Goal: Entertainment & Leisure: Browse casually

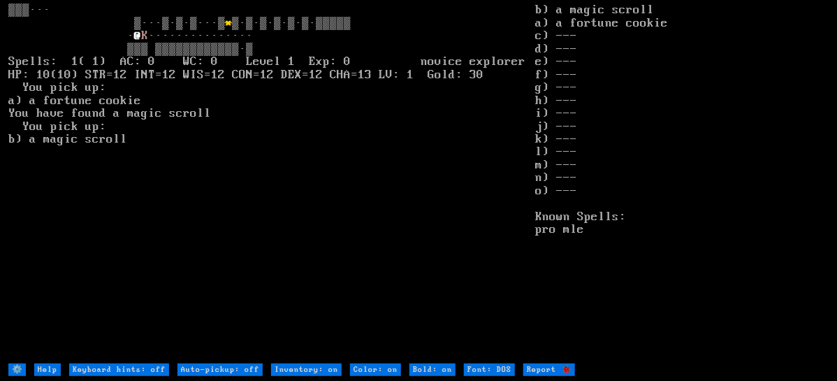
type off "Auto-pickup: on"
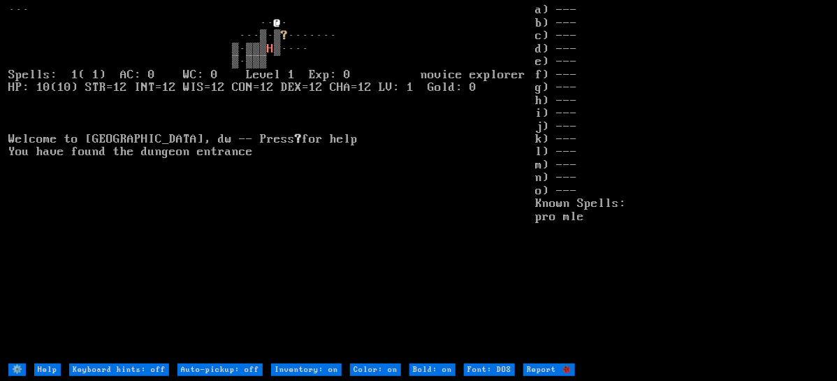
type off "Auto-pickup: on"
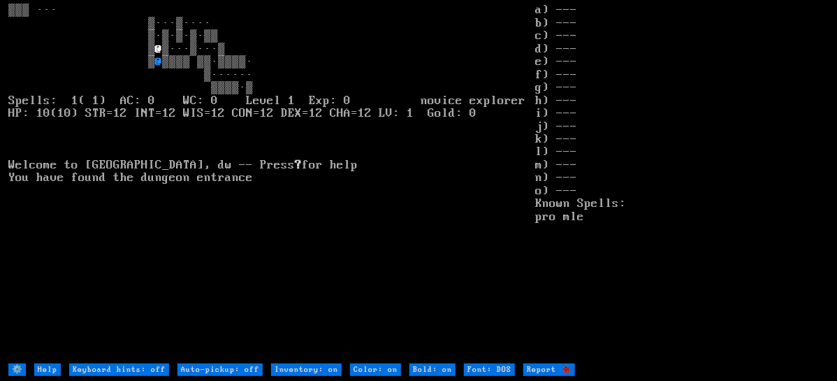
type off "Auto-pickup: on"
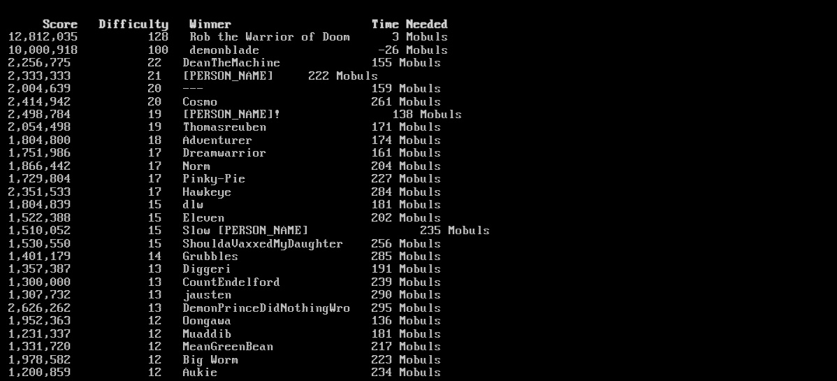
scroll to position [69, 0]
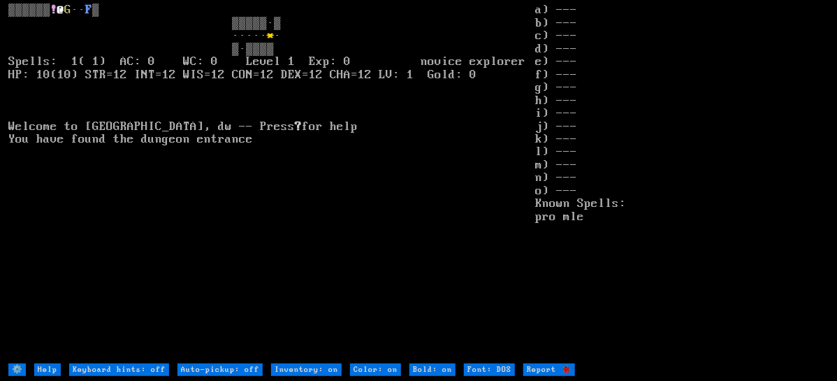
type off "Auto-pickup: on"
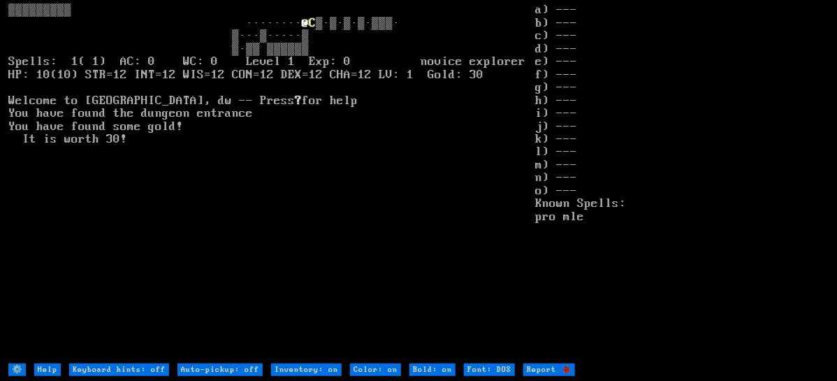
type off "Auto-pickup: on"
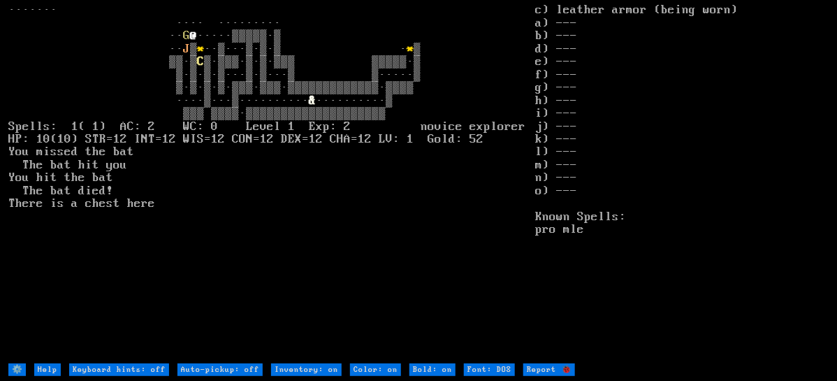
type off "Auto-pickup: on"
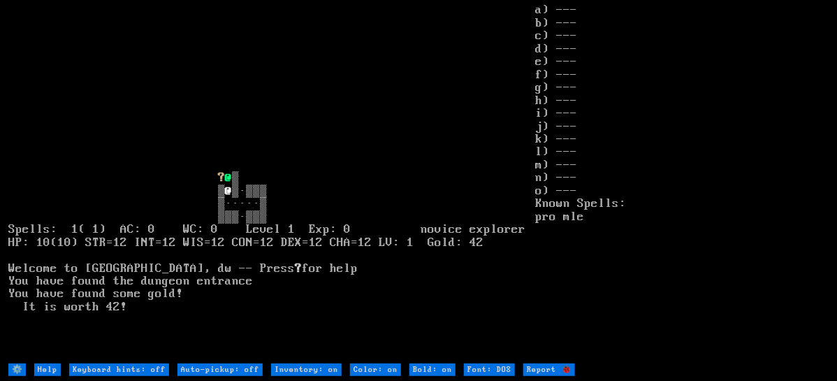
type off "Auto-pickup: on"
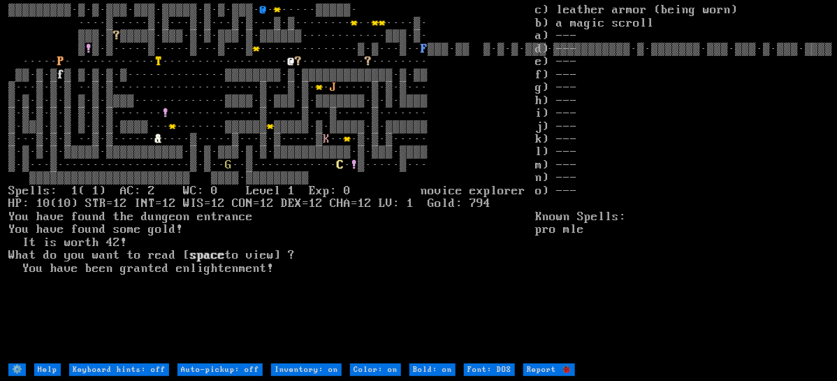
type off "Auto-pickup: on"
